Goal: Task Accomplishment & Management: Use online tool/utility

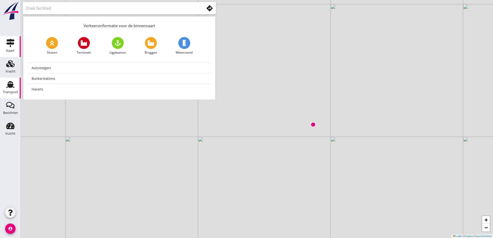
click at [13, 87] on use at bounding box center [10, 84] width 8 height 7
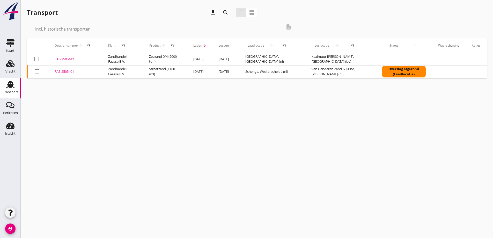
click at [63, 71] on div "FAS-2505401" at bounding box center [75, 71] width 41 height 5
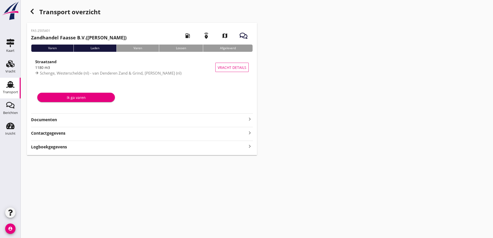
click at [49, 121] on strong "Documenten" at bounding box center [138, 120] width 215 height 6
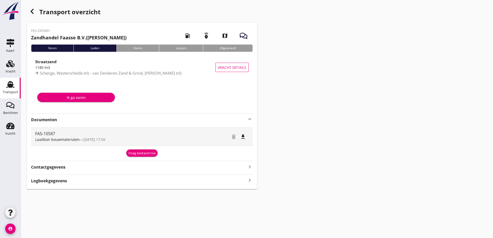
click at [134, 152] on div "Voeg bestand toe" at bounding box center [141, 153] width 27 height 5
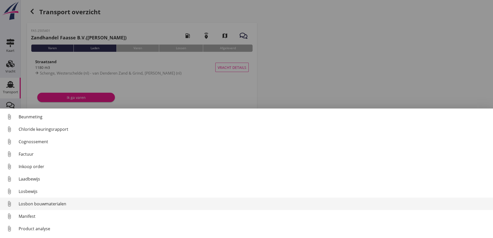
click at [26, 206] on div "Losbon bouwmaterialen" at bounding box center [254, 203] width 470 height 6
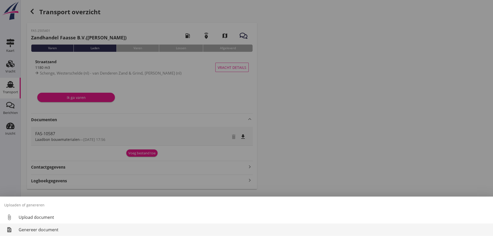
click at [33, 228] on div "Genereer document" at bounding box center [254, 229] width 470 height 6
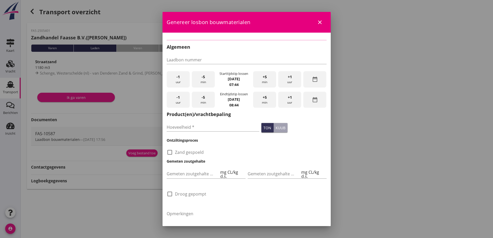
type input "FAS-10587"
type input "1180"
checkbox input "true"
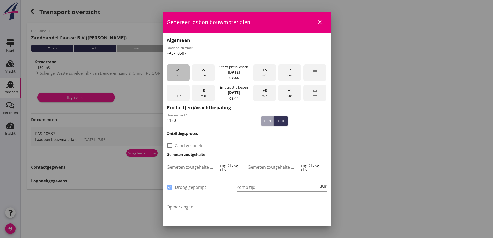
click at [175, 76] on div "-1 uur" at bounding box center [178, 72] width 23 height 16
click at [203, 69] on span "-5" at bounding box center [202, 70] width 3 height 6
click at [204, 69] on span "-5" at bounding box center [202, 70] width 3 height 6
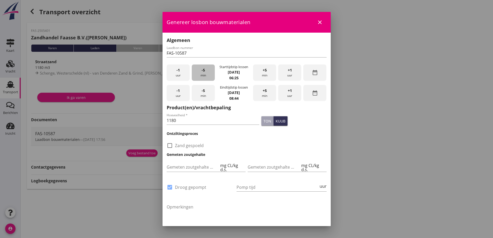
click at [204, 69] on span "-5" at bounding box center [202, 70] width 3 height 6
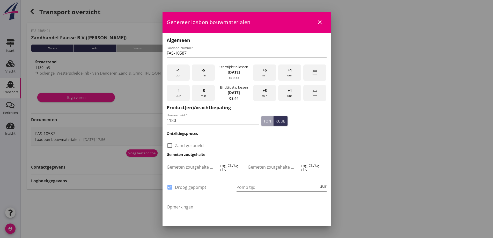
click at [288, 91] on span "+1" at bounding box center [290, 91] width 4 height 6
click at [262, 94] on div "+5 min" at bounding box center [264, 93] width 23 height 16
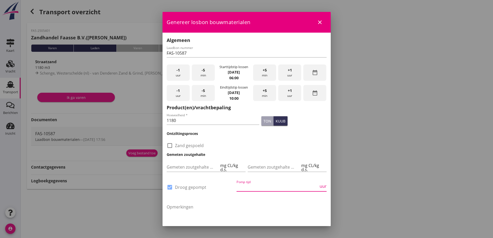
click at [255, 185] on input "Pomp tijd" at bounding box center [277, 187] width 82 height 8
type input "12"
click at [374, 78] on div at bounding box center [246, 119] width 493 height 238
drag, startPoint x: 183, startPoint y: 121, endPoint x: 172, endPoint y: 119, distance: 11.3
click at [172, 119] on input "1180" at bounding box center [213, 120] width 93 height 8
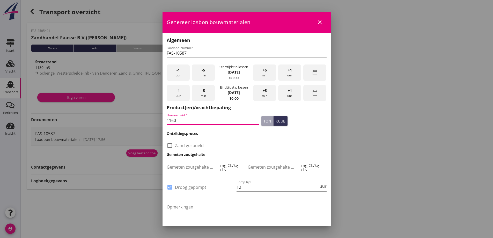
scroll to position [0, 0]
type input "1160"
click at [361, 140] on div at bounding box center [246, 119] width 493 height 238
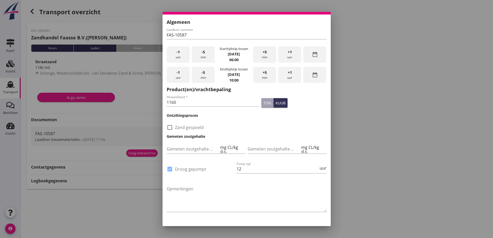
scroll to position [31, 0]
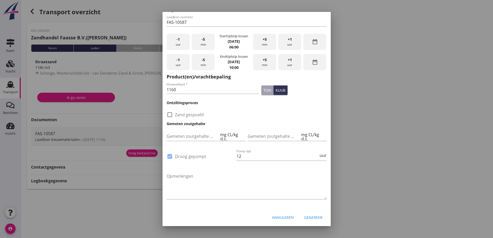
click at [305, 216] on div "Genereer" at bounding box center [313, 216] width 18 height 5
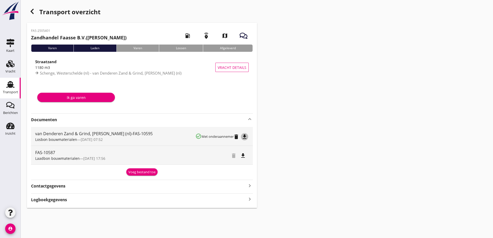
click at [244, 136] on icon "file_download" at bounding box center [244, 136] width 6 height 6
